Goal: Information Seeking & Learning: Learn about a topic

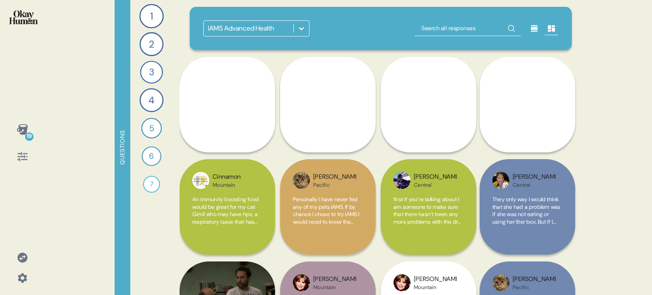
click at [17, 258] on icon at bounding box center [23, 258] width 12 height 12
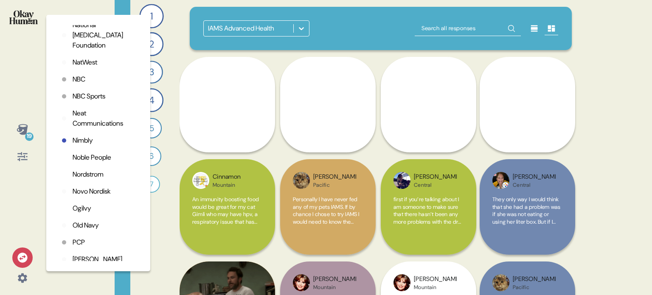
scroll to position [1612, 0]
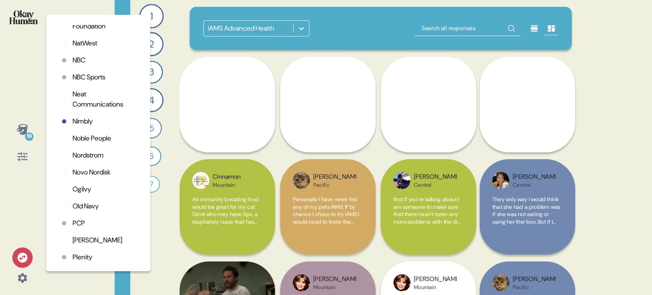
click at [91, 211] on p "Old Navy" at bounding box center [86, 206] width 26 height 10
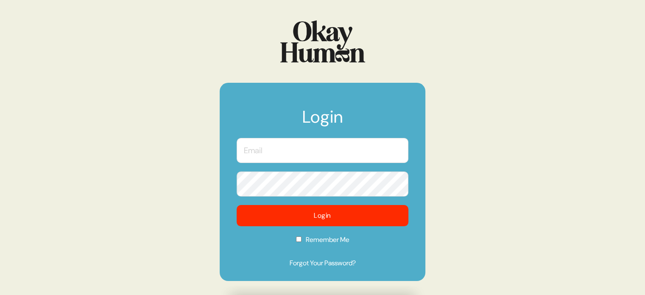
click at [312, 154] on input "text" at bounding box center [323, 150] width 172 height 25
click at [0, 294] on com-1password-button at bounding box center [0, 295] width 0 height 0
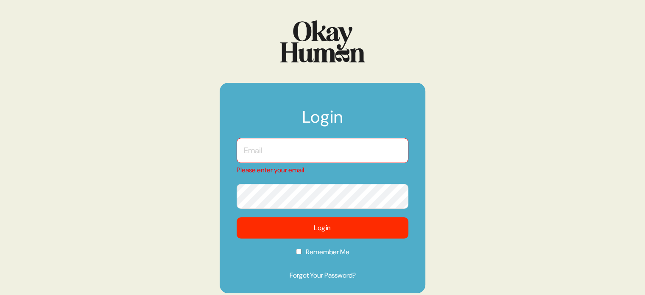
type input "[EMAIL_ADDRESS][DOMAIN_NAME]"
checkbox input "true"
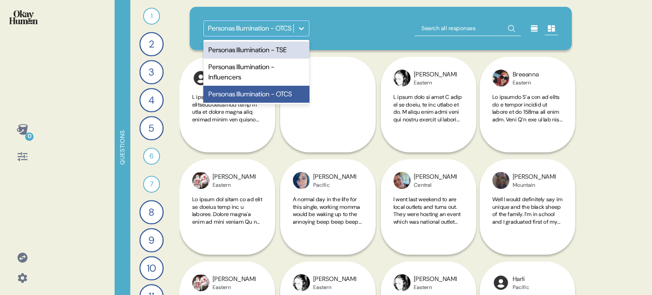
click at [296, 30] on div at bounding box center [301, 28] width 15 height 15
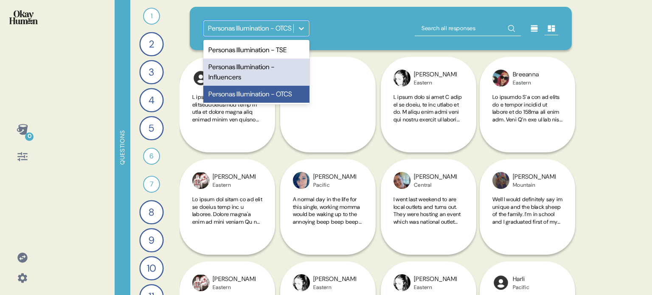
click at [278, 67] on div "Personas Illumination - Influencers" at bounding box center [256, 72] width 106 height 27
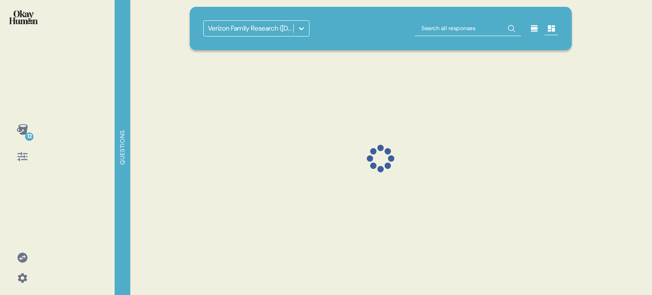
click at [24, 257] on icon at bounding box center [23, 258] width 12 height 12
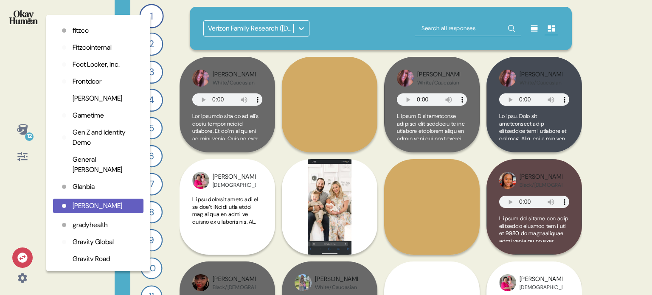
scroll to position [636, 0]
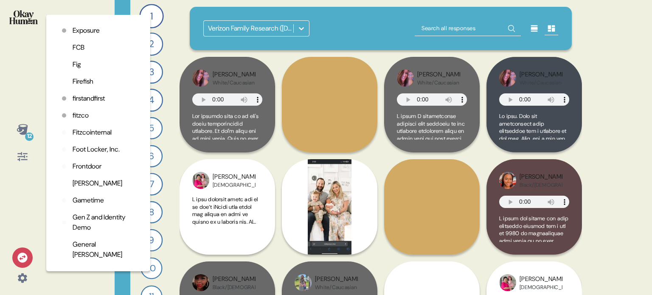
click at [94, 154] on p "Foot Locker, Inc." at bounding box center [96, 149] width 47 height 10
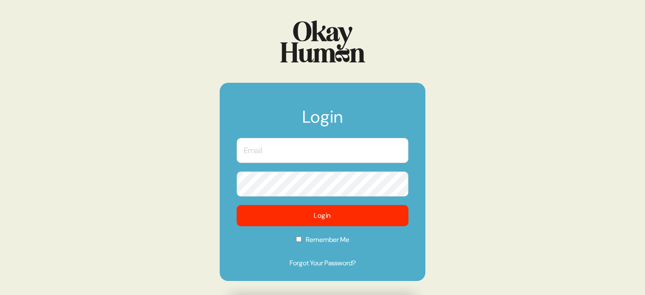
click at [280, 152] on input "text" at bounding box center [323, 150] width 172 height 25
type input "[EMAIL_ADDRESS][DOMAIN_NAME]"
checkbox input "true"
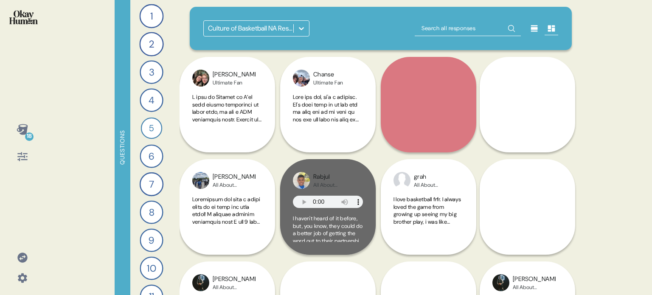
click at [24, 159] on icon at bounding box center [22, 156] width 10 height 9
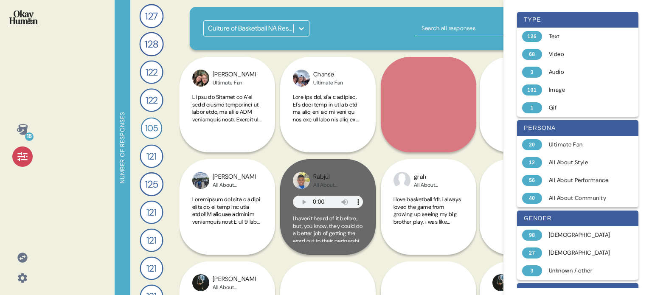
click at [24, 159] on icon at bounding box center [22, 156] width 10 height 9
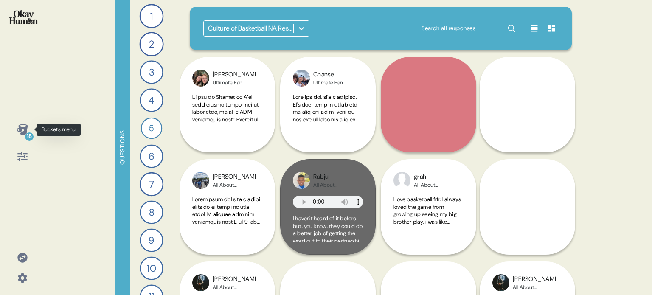
click at [28, 132] on div "18" at bounding box center [29, 136] width 8 height 8
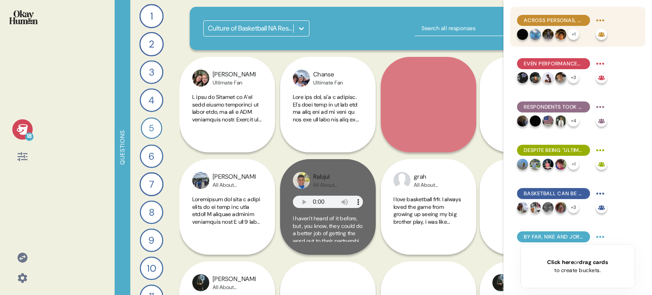
click at [575, 17] on span "Across personas, respondents emphasized the mental health and societal benefits…" at bounding box center [552, 21] width 59 height 8
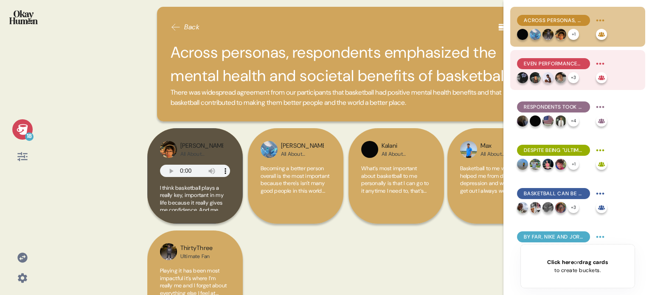
click at [579, 64] on span "Even performance-minded respondents stress loving the game and unity more than …" at bounding box center [552, 64] width 59 height 8
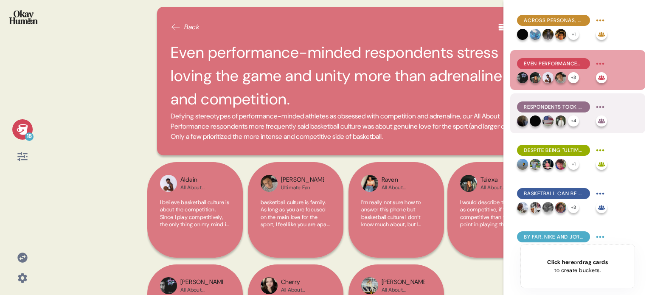
click at [579, 103] on span "Respondents took stands against various forms of gatekeeping and toxicity." at bounding box center [552, 107] width 59 height 8
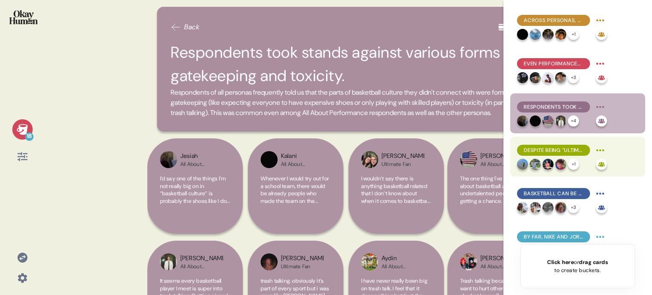
click at [576, 149] on span "Despite being "Ultimate Fans", these respondents still frequently prioritize co…" at bounding box center [552, 150] width 59 height 8
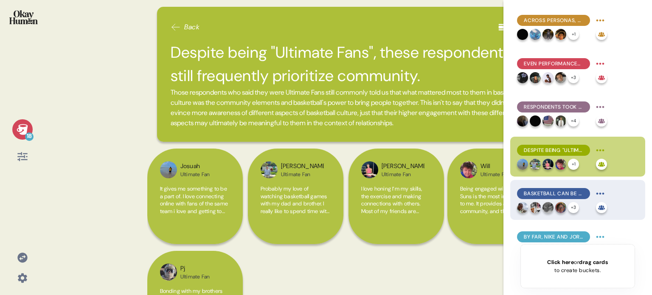
click at [577, 194] on span "Basketball can be a crucial glue for families as well as friends." at bounding box center [552, 194] width 59 height 8
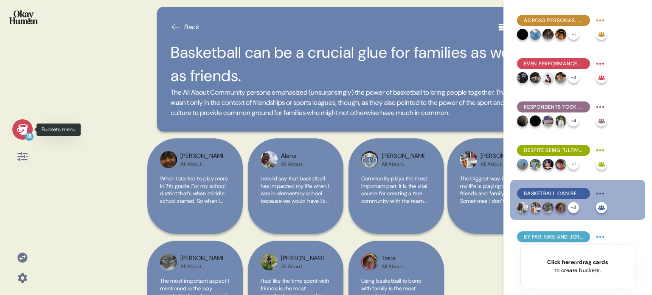
click at [19, 131] on icon at bounding box center [22, 129] width 11 height 11
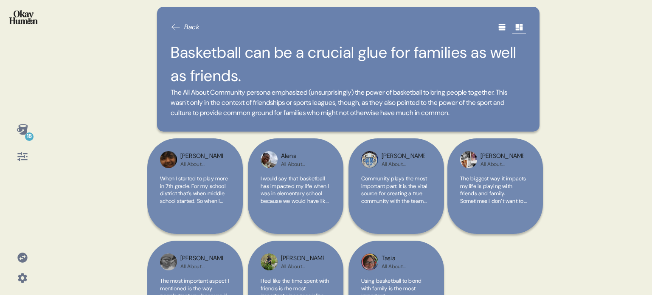
click at [25, 17] on img at bounding box center [23, 17] width 28 height 14
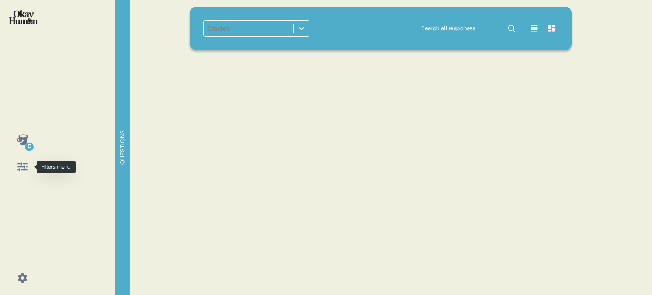
click at [19, 169] on icon at bounding box center [22, 166] width 10 height 9
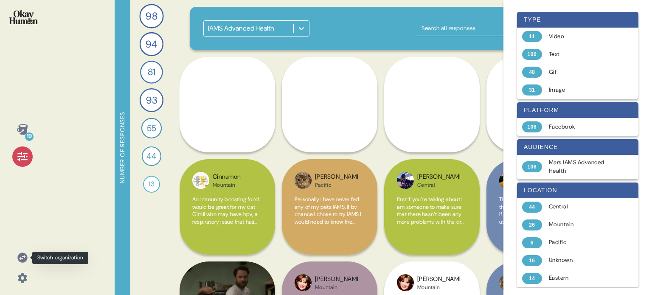
click at [22, 255] on icon at bounding box center [22, 257] width 10 height 10
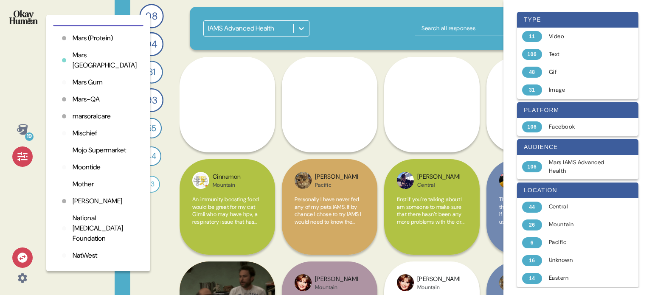
scroll to position [1527, 0]
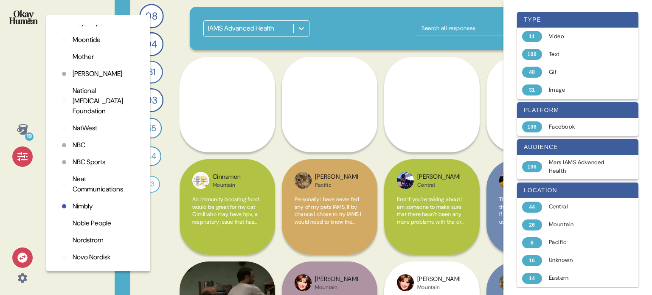
click at [90, 116] on p "National Psoriasis Foundation" at bounding box center [105, 101] width 64 height 31
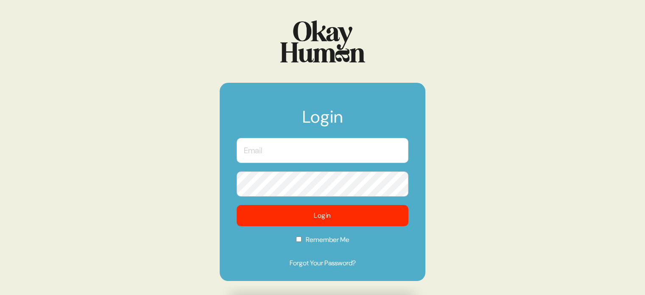
click at [331, 144] on input "text" at bounding box center [323, 150] width 172 height 25
type input "[EMAIL_ADDRESS][DOMAIN_NAME]"
checkbox input "true"
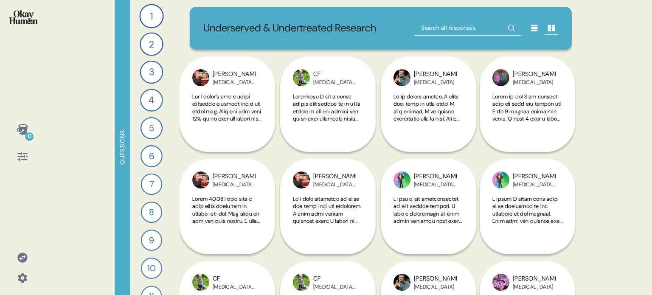
click at [18, 157] on icon at bounding box center [22, 156] width 10 height 9
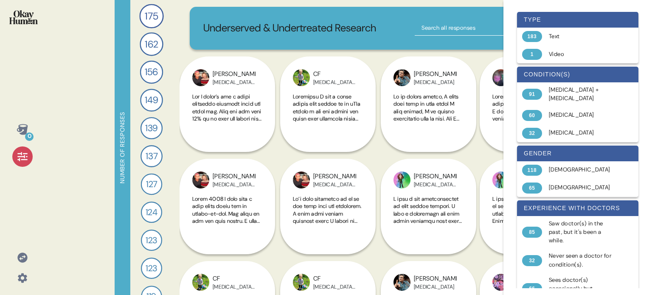
click at [25, 157] on icon at bounding box center [23, 157] width 12 height 12
